Goal: Navigation & Orientation: Understand site structure

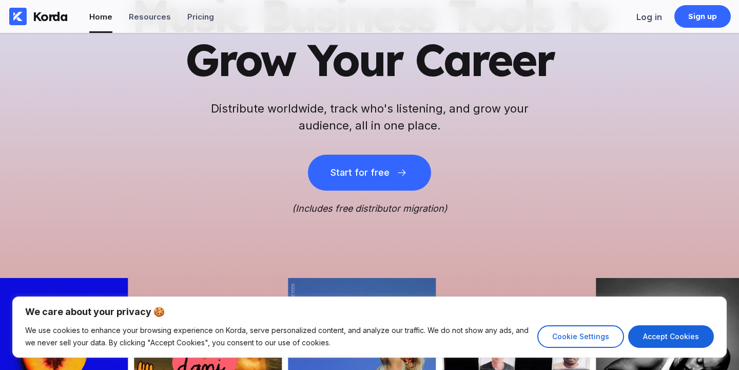
scroll to position [400, 0]
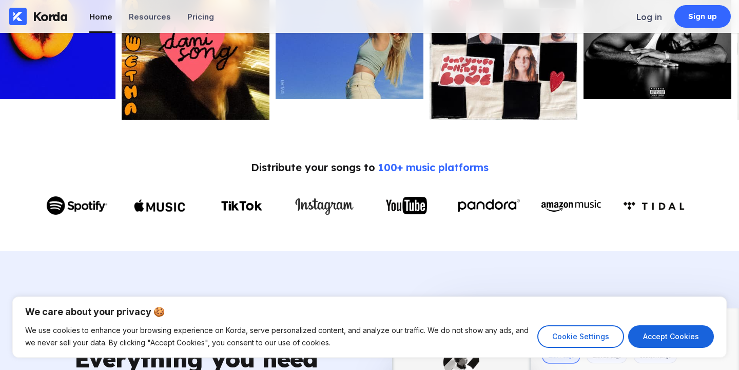
click at [651, 334] on button "Accept Cookies" at bounding box center [671, 336] width 86 height 23
checkbox input "true"
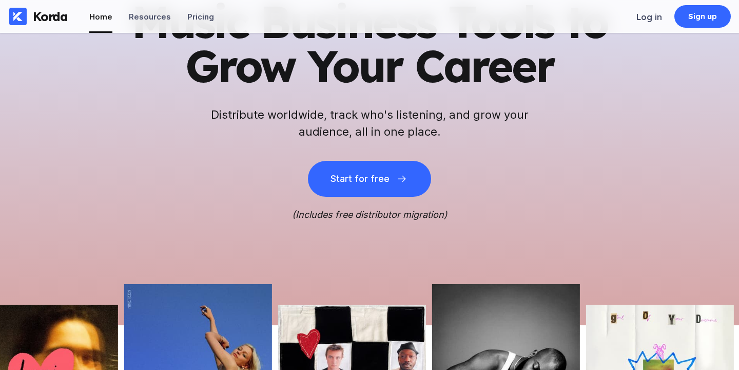
scroll to position [0, 0]
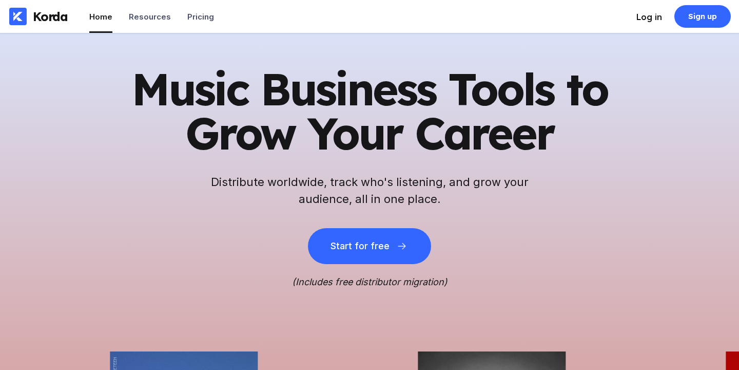
click at [646, 13] on div "Log in" at bounding box center [650, 17] width 26 height 10
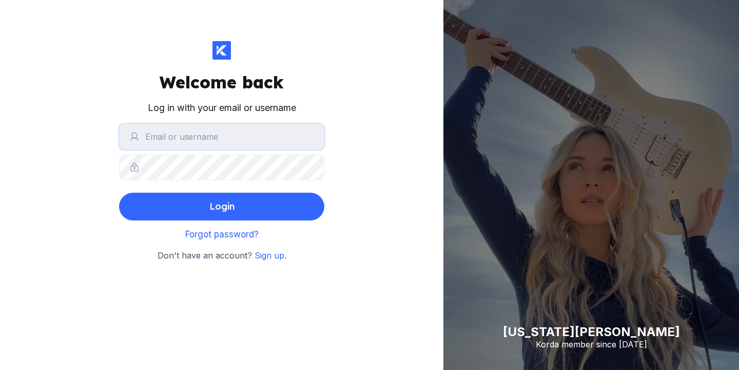
type input "[PERSON_NAME][EMAIL_ADDRESS][PERSON_NAME][DOMAIN_NAME]"
click at [208, 201] on button "Login" at bounding box center [221, 207] width 205 height 28
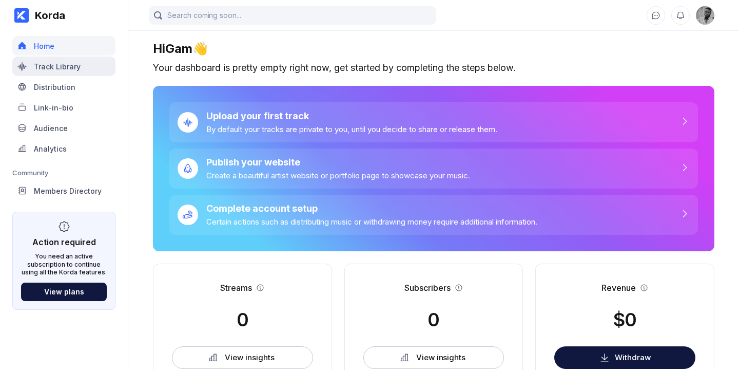
click at [63, 73] on div "Track Library" at bounding box center [63, 66] width 103 height 20
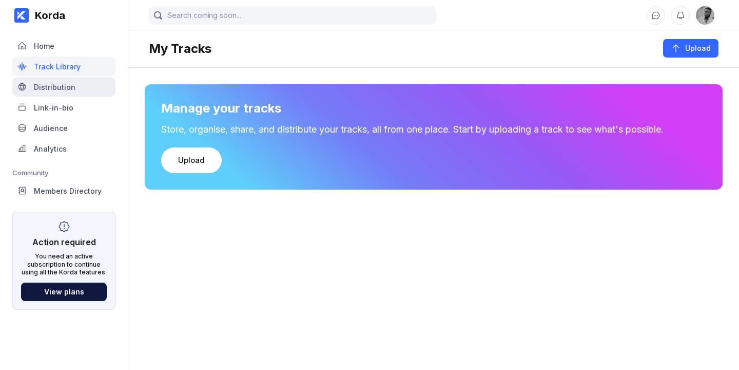
click at [63, 92] on div "Distribution" at bounding box center [63, 87] width 103 height 20
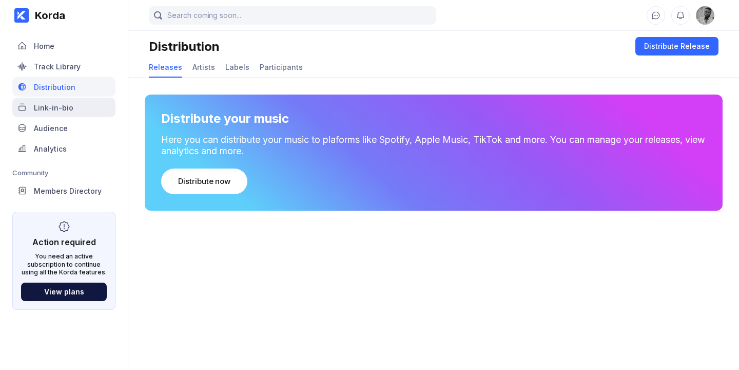
click at [65, 103] on div "Link-in-bio" at bounding box center [54, 107] width 40 height 9
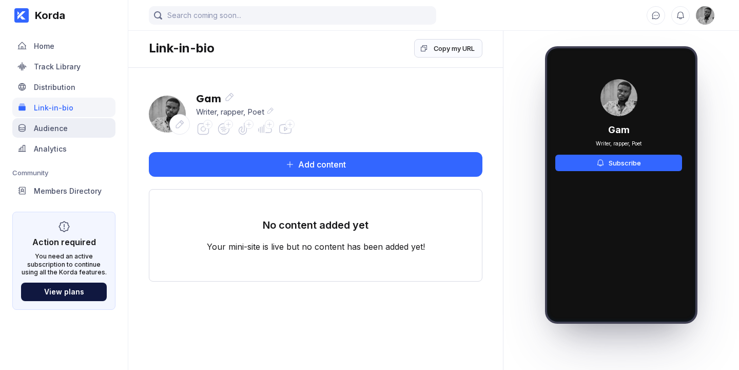
click at [63, 129] on div "Audience" at bounding box center [51, 128] width 34 height 9
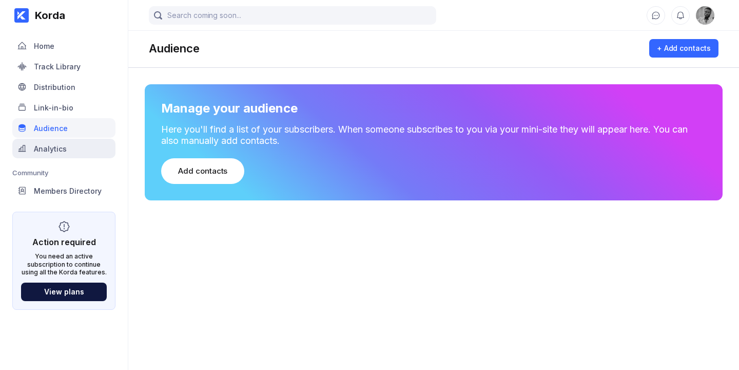
click at [64, 153] on div "Analytics" at bounding box center [63, 149] width 103 height 20
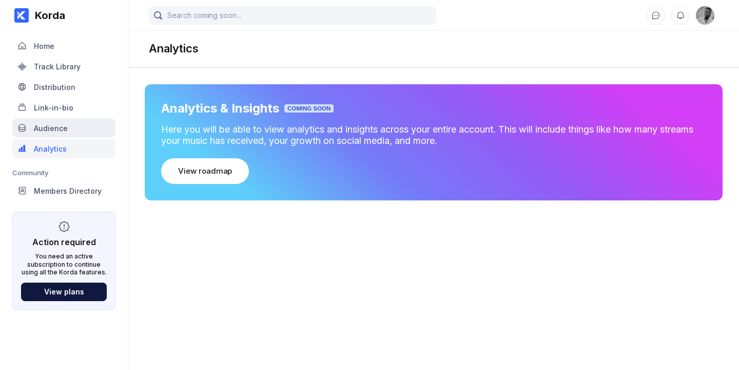
click at [71, 132] on div "Audience" at bounding box center [63, 128] width 103 height 20
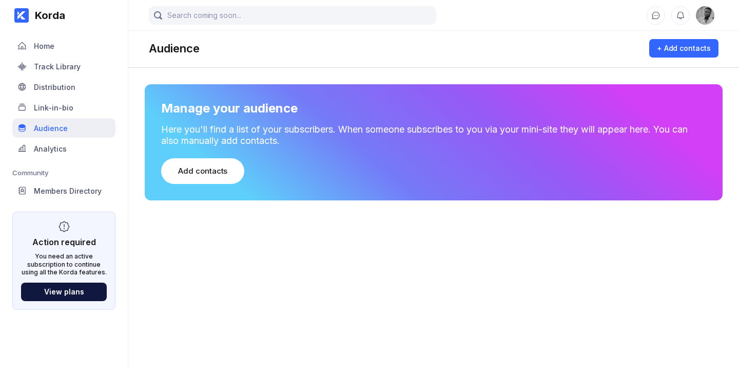
click at [69, 119] on div "Audience" at bounding box center [63, 128] width 103 height 20
